Goal: Task Accomplishment & Management: Manage account settings

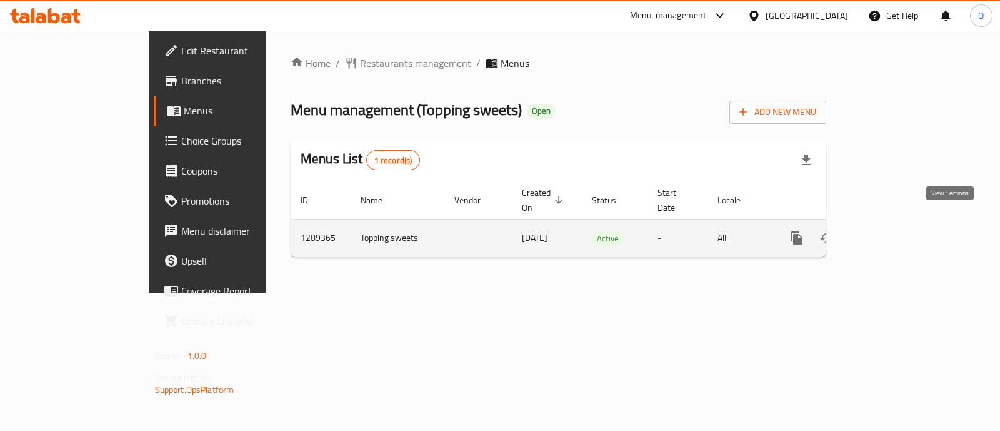
click at [893, 233] on icon "enhanced table" at bounding box center [887, 238] width 11 height 11
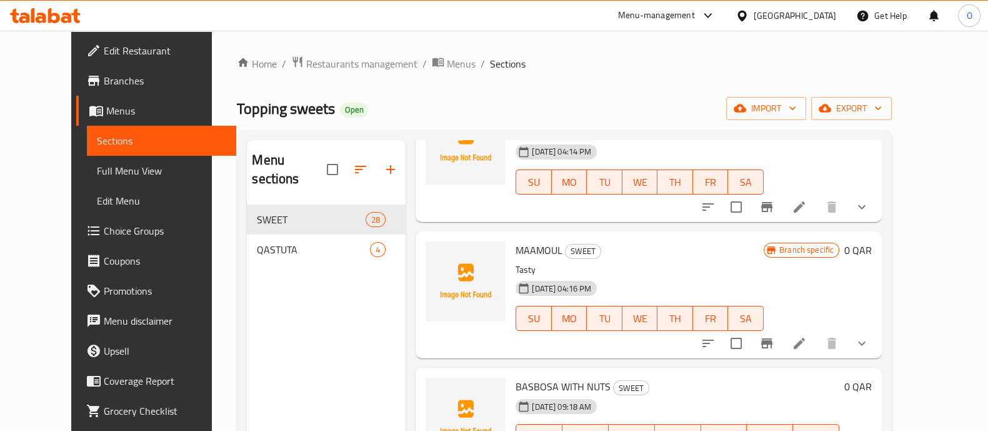
scroll to position [751, 0]
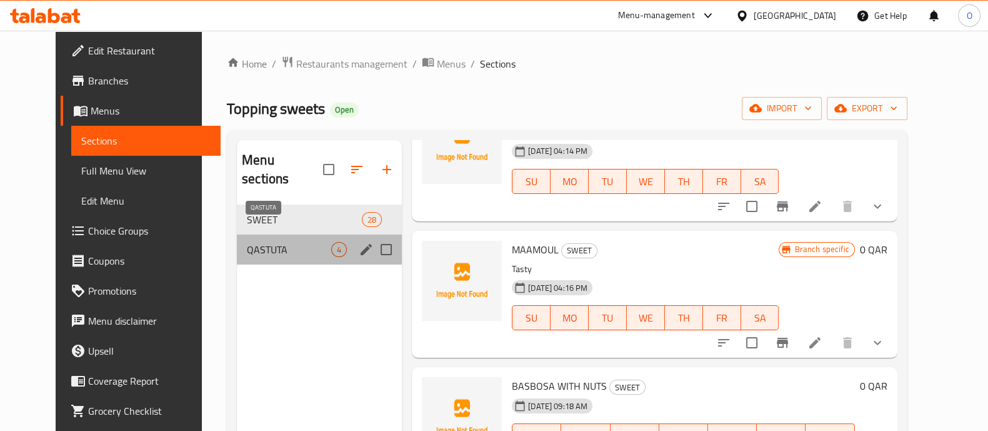
click at [256, 242] on span "QASTUTA" at bounding box center [289, 249] width 84 height 15
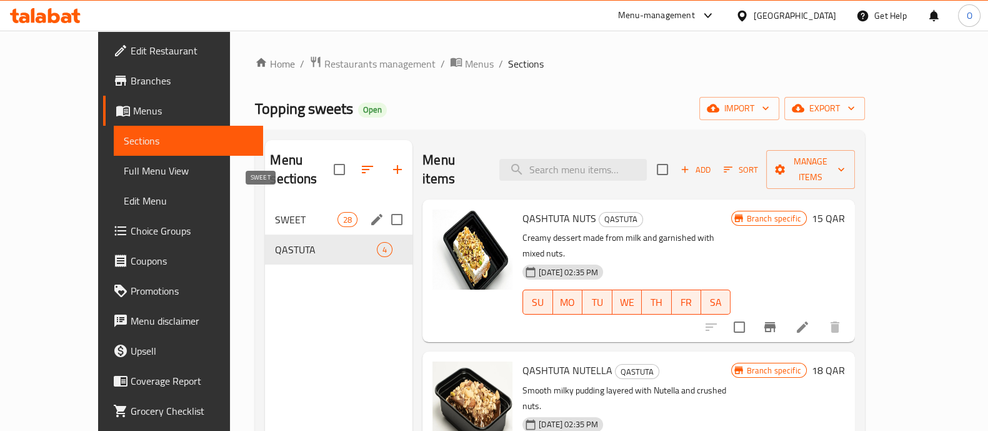
click at [275, 212] on span "SWEET" at bounding box center [306, 219] width 63 height 15
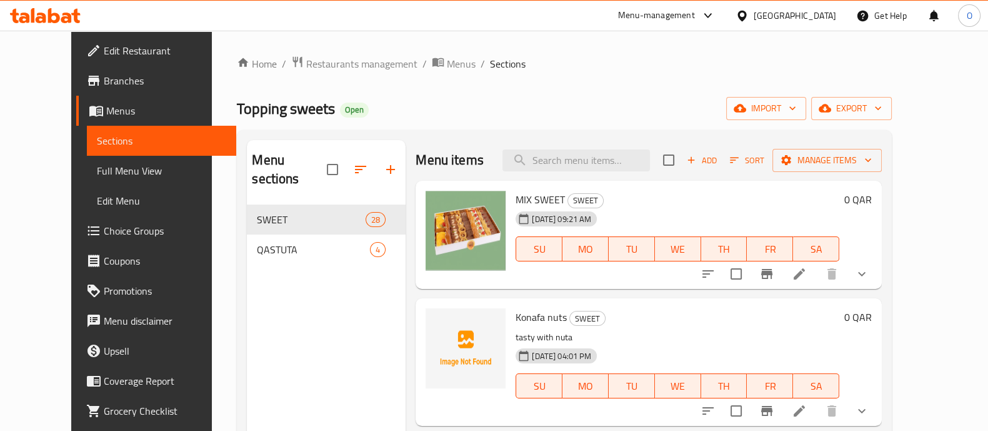
click at [106, 117] on span "Menus" at bounding box center [166, 110] width 120 height 15
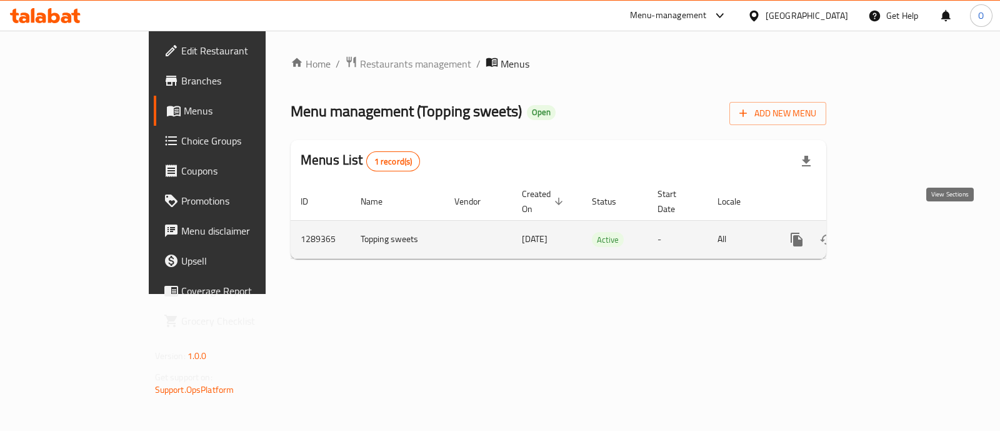
click at [893, 234] on icon "enhanced table" at bounding box center [887, 239] width 11 height 11
